Goal: Task Accomplishment & Management: Use online tool/utility

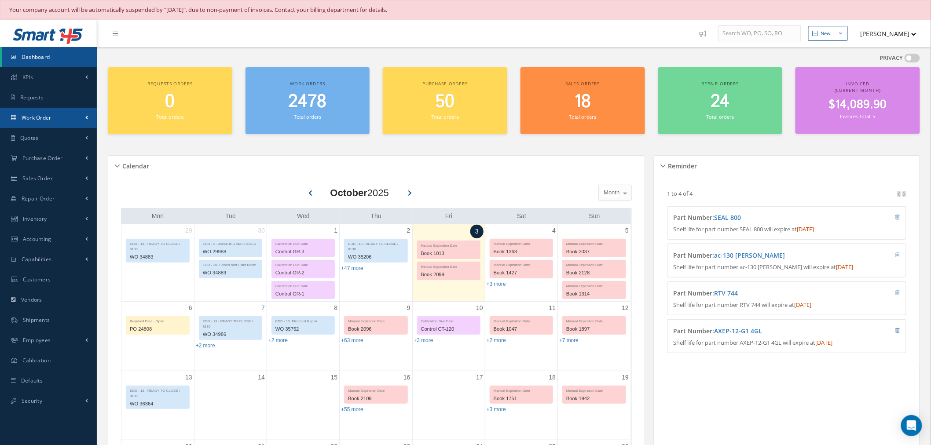
click at [54, 117] on link "Work Order" at bounding box center [48, 118] width 97 height 20
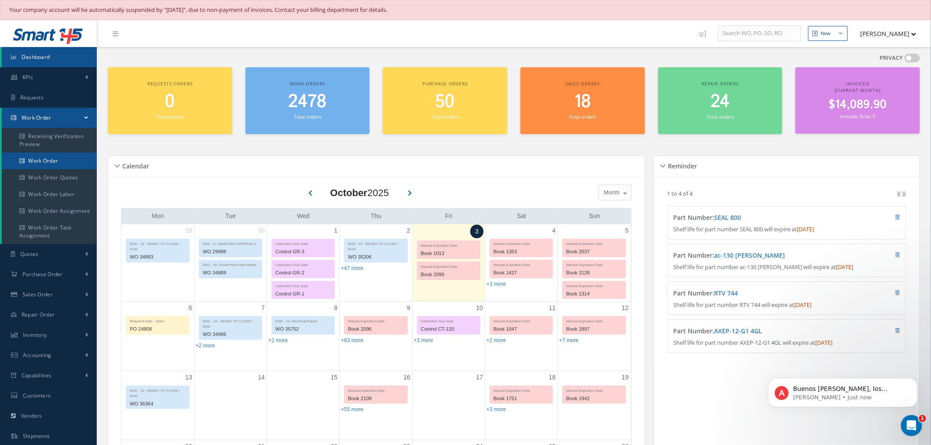
click at [54, 155] on link "Work Order" at bounding box center [49, 161] width 95 height 17
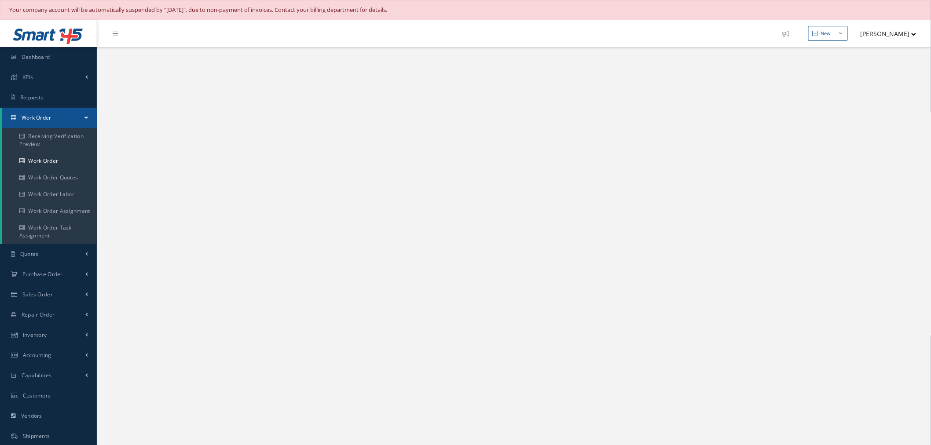
select select "25"
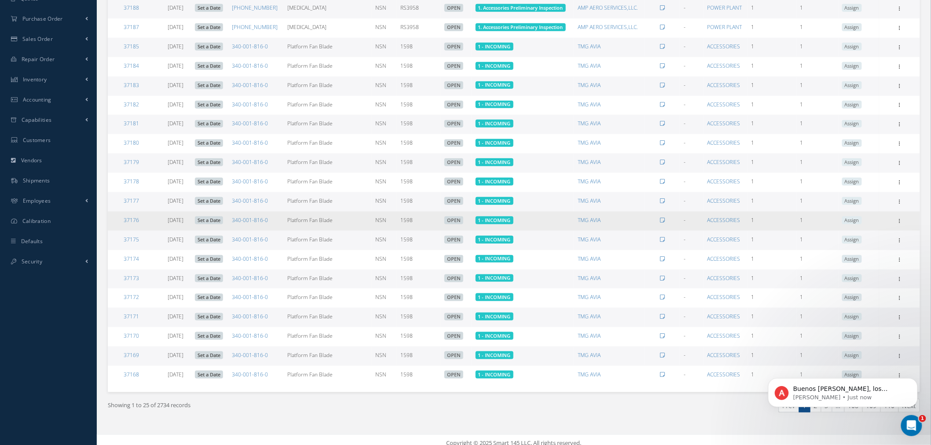
scroll to position [258, 0]
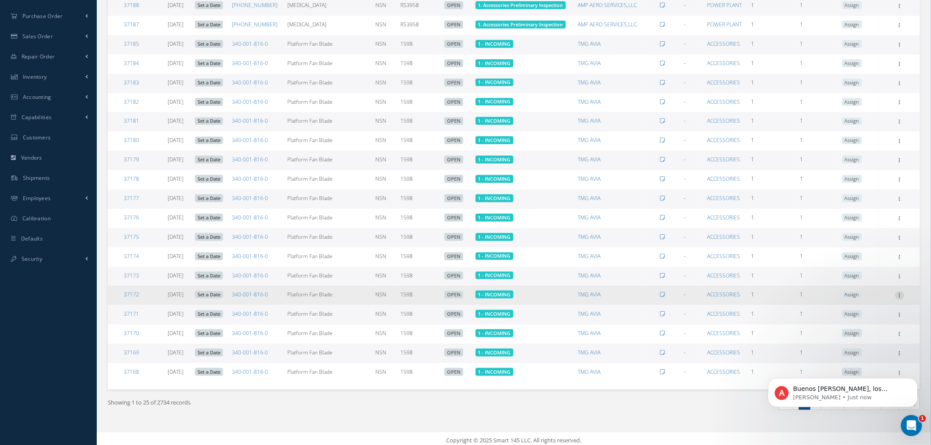
click at [899, 293] on icon at bounding box center [900, 294] width 9 height 7
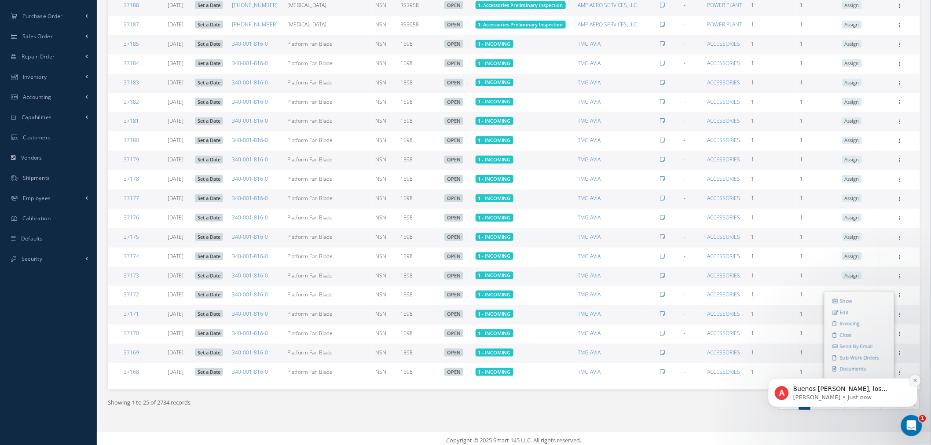
click at [912, 384] on button "Dismiss notification" at bounding box center [914, 380] width 11 height 11
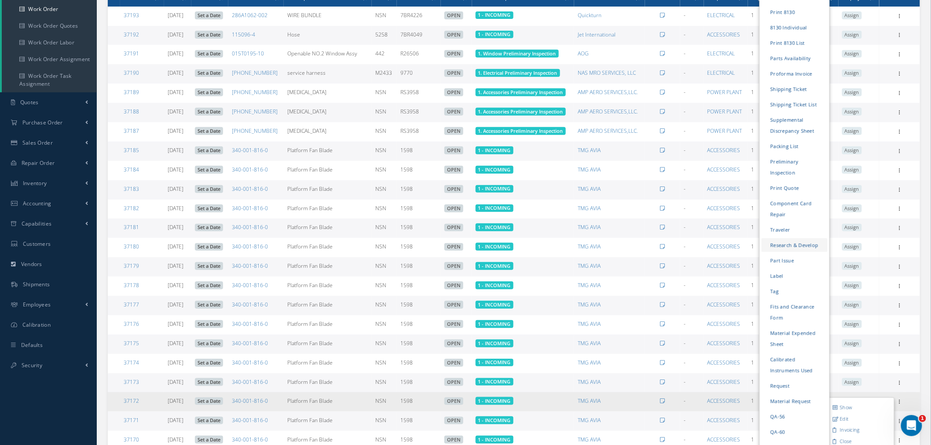
scroll to position [112, 0]
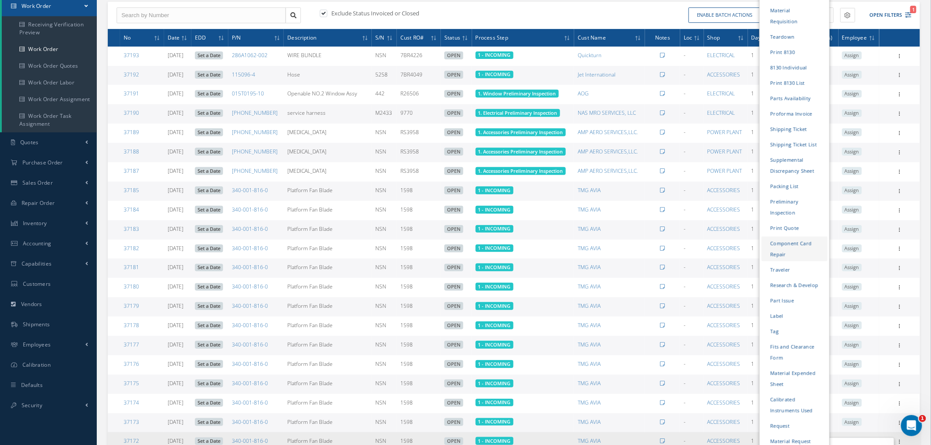
click at [809, 237] on link "Component Card Repair" at bounding box center [795, 249] width 66 height 25
